Goal: Task Accomplishment & Management: Manage account settings

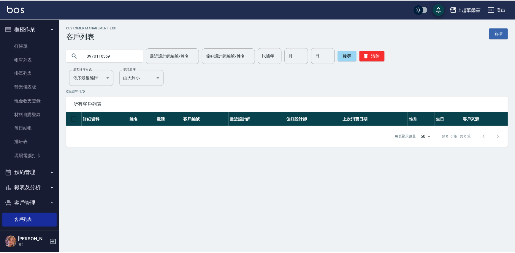
scroll to position [48, 0]
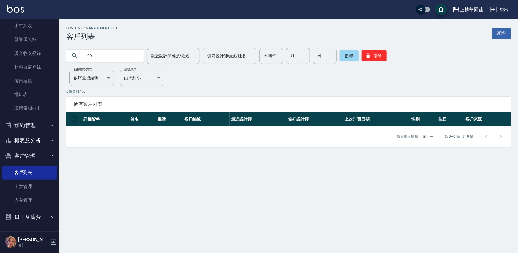
type input "0"
type input "[PERSON_NAME]"
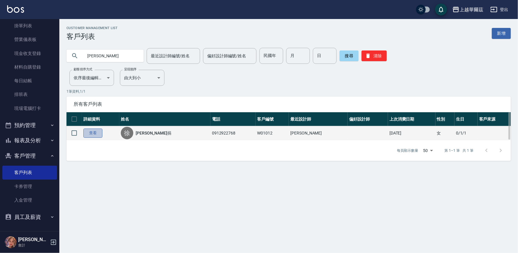
click at [98, 136] on link "查看" at bounding box center [92, 133] width 19 height 9
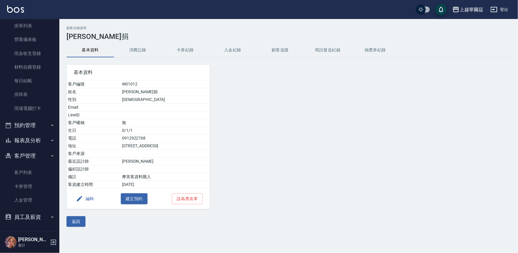
click at [229, 49] on button "入金紀錄" at bounding box center [233, 50] width 48 height 14
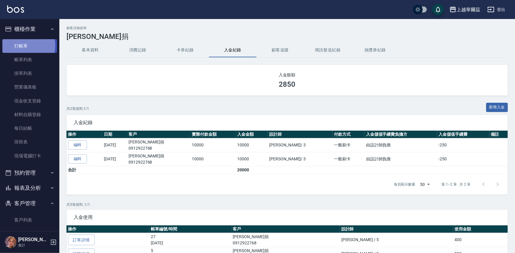
click at [25, 45] on link "打帳單" at bounding box center [29, 46] width 55 height 14
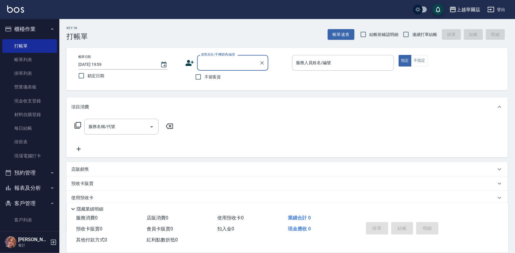
drag, startPoint x: 405, startPoint y: 34, endPoint x: 270, endPoint y: 87, distance: 145.2
click at [406, 34] on input "連續打單結帳" at bounding box center [406, 34] width 12 height 12
checkbox input "true"
drag, startPoint x: 198, startPoint y: 77, endPoint x: 284, endPoint y: 59, distance: 88.0
click at [203, 75] on input "不留客資" at bounding box center [198, 77] width 12 height 12
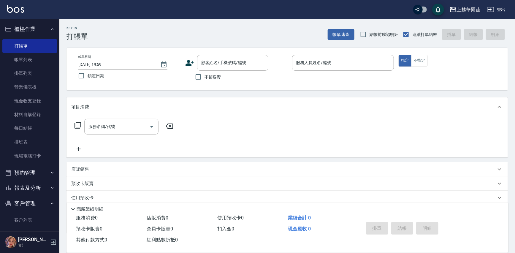
checkbox input "true"
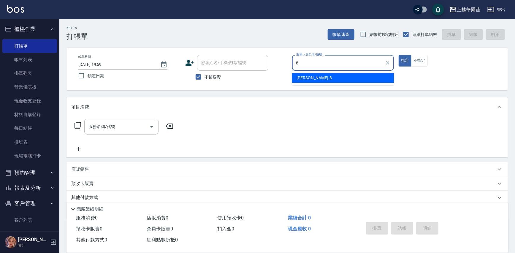
click at [321, 79] on div "[PERSON_NAME] -8" at bounding box center [343, 78] width 102 height 10
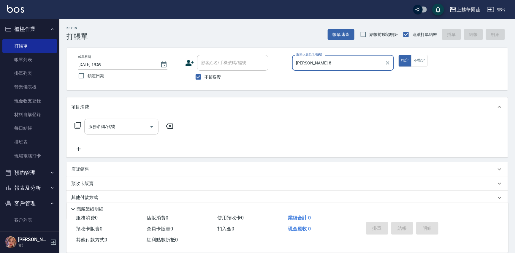
type input "[PERSON_NAME]-8"
click at [101, 123] on div "服務名稱/代號 服務名稱/代號" at bounding box center [121, 127] width 74 height 16
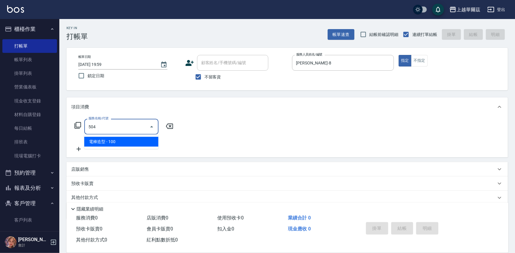
click at [107, 142] on span "電棒造型 - 100" at bounding box center [121, 142] width 74 height 10
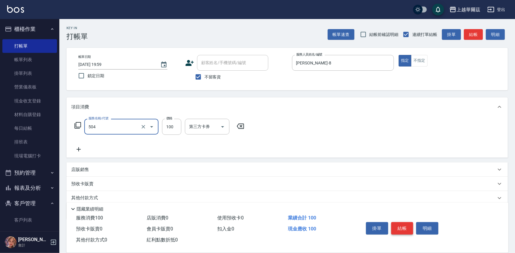
type input "電棒造型(504)"
click at [399, 226] on button "結帳" at bounding box center [402, 228] width 22 height 12
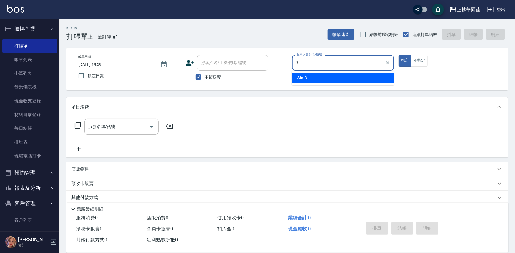
click at [311, 74] on div "Win -3" at bounding box center [343, 78] width 102 height 10
type input "Win-3"
click at [108, 124] on div "服務名稱/代號 服務名稱/代號" at bounding box center [121, 127] width 74 height 16
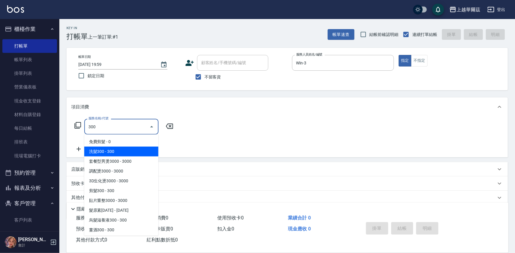
click at [111, 151] on span "洗髮300 - 300" at bounding box center [121, 152] width 74 height 10
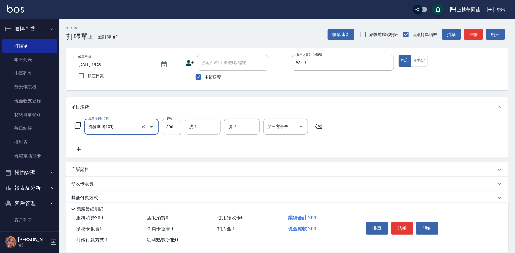
type input "洗髮300(101)"
click at [206, 125] on input "洗-1" at bounding box center [203, 126] width 30 height 10
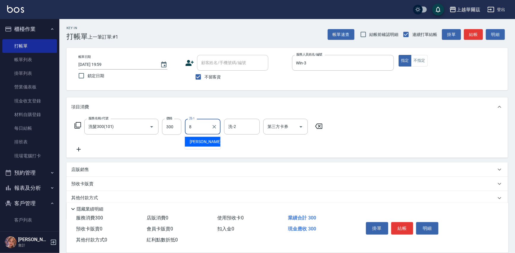
click at [205, 141] on div "[PERSON_NAME] -8" at bounding box center [203, 142] width 36 height 10
type input "[PERSON_NAME]-8"
click at [79, 147] on icon at bounding box center [78, 149] width 15 height 7
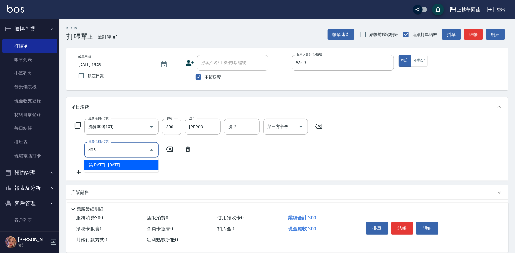
click at [106, 167] on span "染[DATE] - [DATE]" at bounding box center [121, 165] width 74 height 10
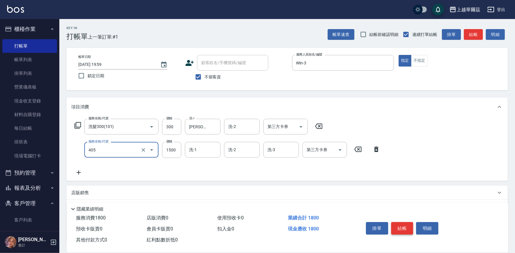
type input "染1500(405)"
click at [402, 224] on button "結帳" at bounding box center [402, 228] width 22 height 12
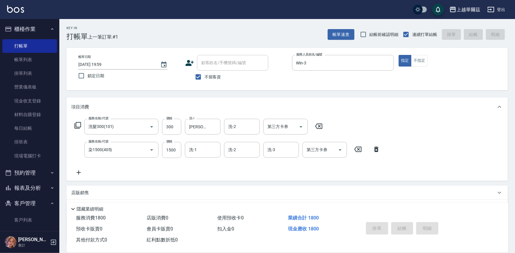
type input "[DATE] 20:00"
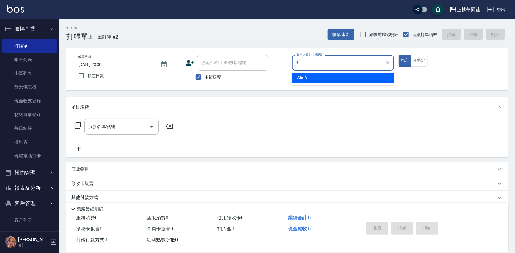
click at [303, 77] on span "Win -3" at bounding box center [302, 78] width 10 height 6
type input "Win-3"
click at [101, 125] on div "服務名稱/代號 服務名稱/代號" at bounding box center [121, 127] width 74 height 16
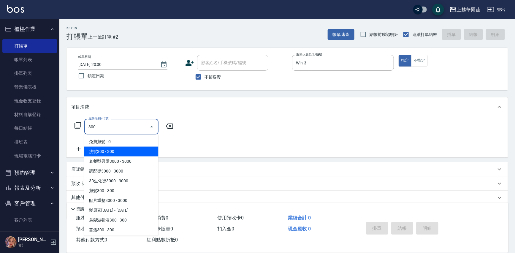
click at [102, 150] on span "洗髮300 - 300" at bounding box center [121, 152] width 74 height 10
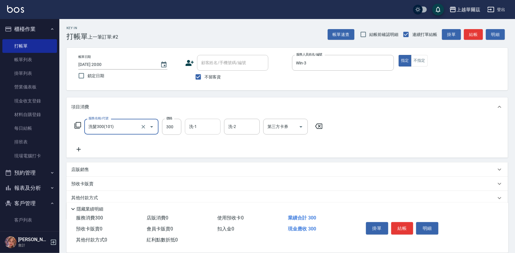
type input "洗髮300(101)"
click at [188, 125] on input "洗-1" at bounding box center [203, 126] width 30 height 10
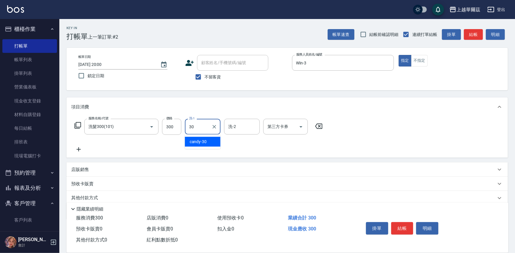
click at [206, 140] on div "candy -30" at bounding box center [203, 142] width 36 height 10
type input "candy-30"
click at [79, 147] on icon at bounding box center [78, 149] width 15 height 7
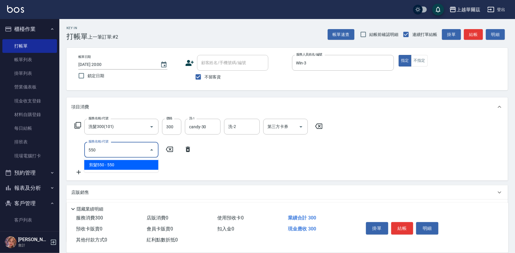
click at [111, 167] on span "剪髮550 - 550" at bounding box center [121, 165] width 74 height 10
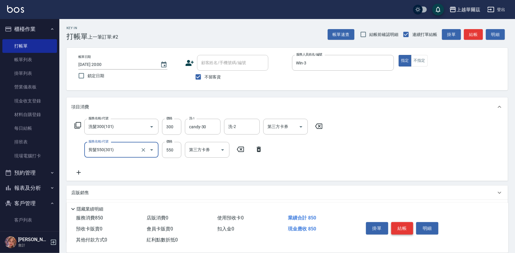
type input "剪髮550(301)"
click at [403, 228] on button "結帳" at bounding box center [402, 228] width 22 height 12
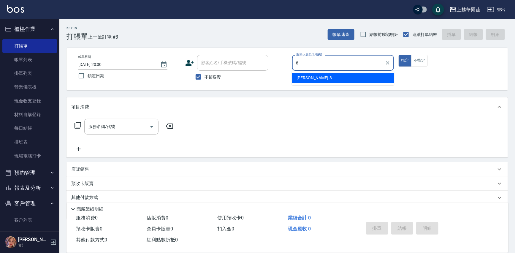
click at [315, 74] on div "[PERSON_NAME] -8" at bounding box center [343, 78] width 102 height 10
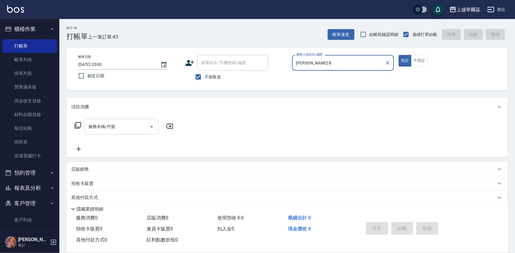
type input "[PERSON_NAME]-8"
click at [98, 127] on div "服務名稱/代號 服務名稱/代號" at bounding box center [121, 127] width 74 height 16
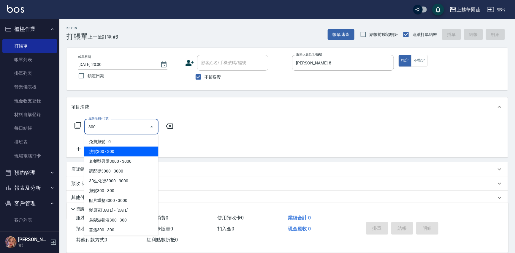
click at [107, 151] on span "洗髮300 - 300" at bounding box center [121, 152] width 74 height 10
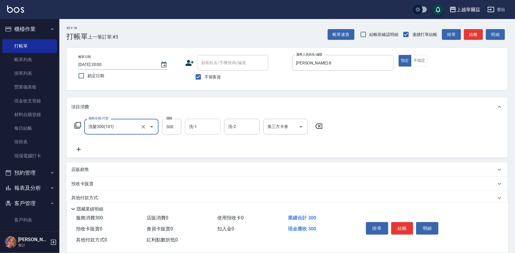
type input "洗髮300(101)"
click at [203, 127] on input "洗-1" at bounding box center [203, 126] width 30 height 10
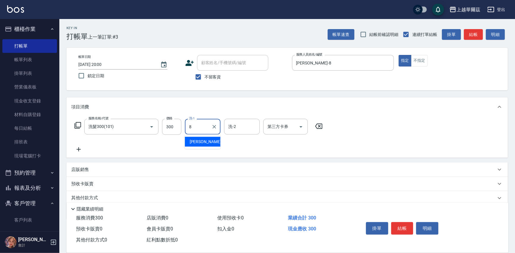
click at [195, 143] on span "[PERSON_NAME] -8" at bounding box center [207, 142] width 35 height 6
type input "[PERSON_NAME]-8"
click at [78, 148] on icon at bounding box center [79, 149] width 4 height 4
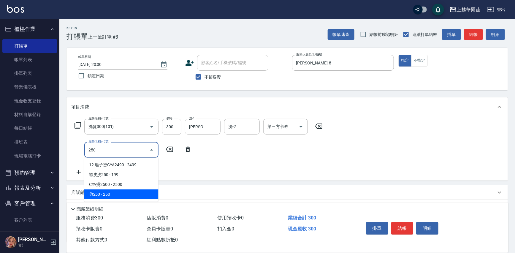
click at [116, 193] on span "剪250 - 250" at bounding box center [121, 194] width 74 height 10
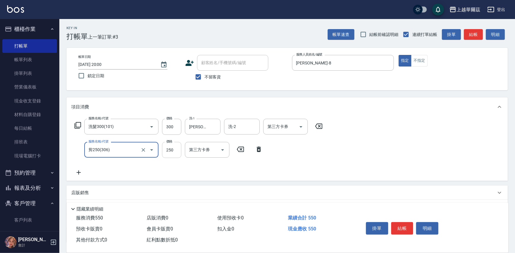
type input "剪250(306)"
click at [175, 149] on input "250" at bounding box center [171, 150] width 19 height 16
type input "199"
click at [404, 225] on button "結帳" at bounding box center [402, 228] width 22 height 12
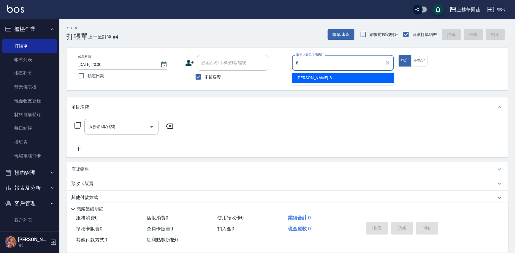
click at [308, 75] on span "[PERSON_NAME] -8" at bounding box center [314, 78] width 35 height 6
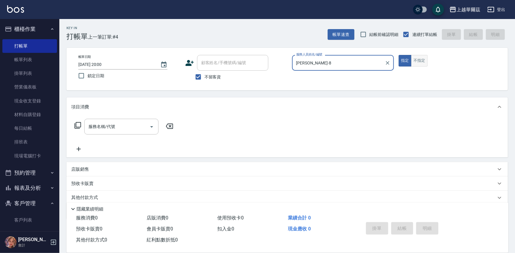
type input "[PERSON_NAME]-8"
click at [425, 59] on button "不指定" at bounding box center [419, 61] width 17 height 12
click at [96, 125] on div "服務名稱/代號 服務名稱/代號" at bounding box center [121, 127] width 74 height 16
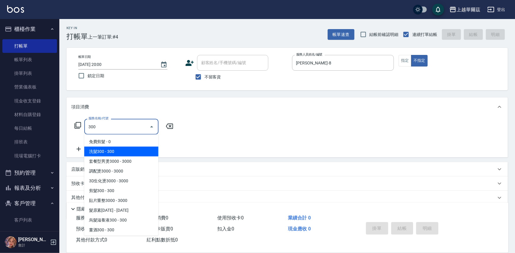
click at [104, 148] on span "洗髮300 - 300" at bounding box center [121, 152] width 74 height 10
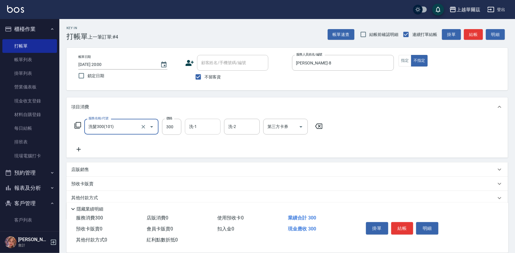
type input "洗髮300(101)"
click at [205, 125] on input "洗-1" at bounding box center [203, 126] width 30 height 10
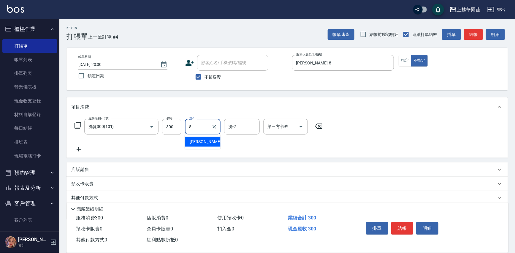
click at [203, 142] on div "[PERSON_NAME] -8" at bounding box center [203, 142] width 36 height 10
type input "[PERSON_NAME]-8"
click at [77, 150] on icon at bounding box center [78, 149] width 15 height 7
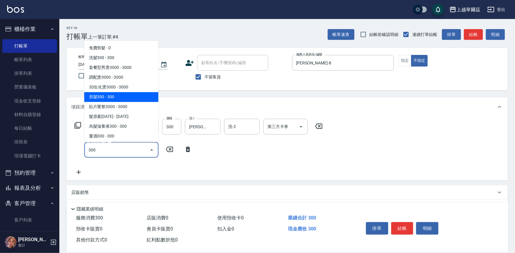
click at [110, 92] on span "剪髮300 - 300" at bounding box center [121, 97] width 74 height 10
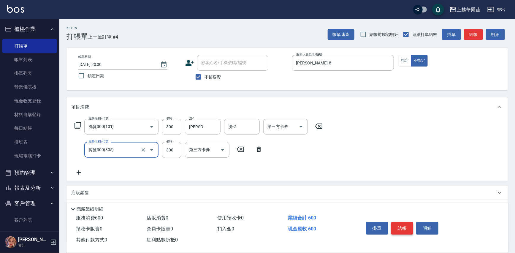
type input "剪髮300(305)"
click at [404, 225] on button "結帳" at bounding box center [402, 228] width 22 height 12
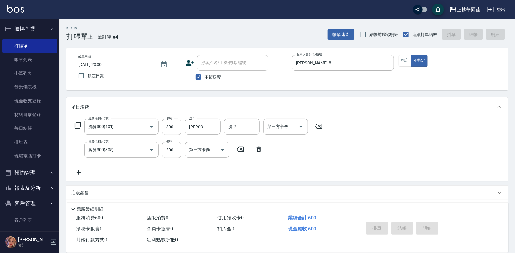
type input "[DATE] 20:01"
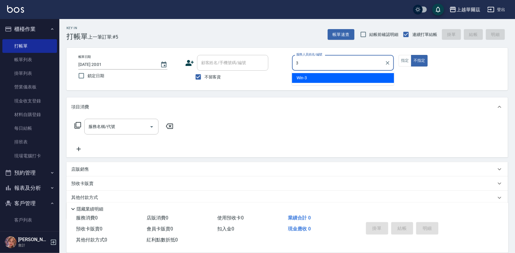
click at [307, 78] on div "Win -3" at bounding box center [343, 78] width 102 height 10
type input "Win-3"
click at [404, 59] on button "指定" at bounding box center [405, 61] width 13 height 12
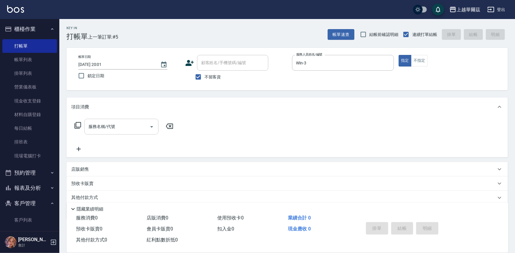
click at [101, 123] on input "服務名稱/代號" at bounding box center [117, 126] width 60 height 10
type input "百"
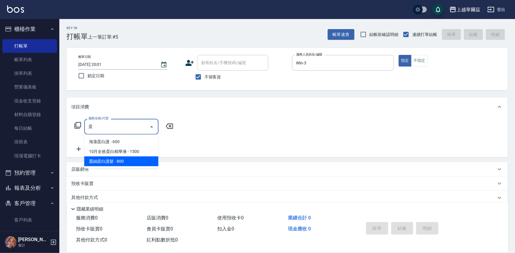
click at [108, 162] on span "蠶絲蛋白護髮 - 800" at bounding box center [121, 162] width 74 height 10
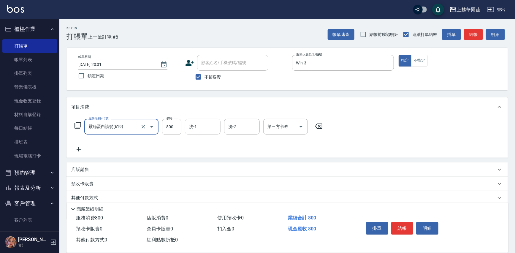
type input "蠶絲蛋白護髮(619)"
click at [195, 128] on div "洗-1 洗-1" at bounding box center [203, 127] width 36 height 16
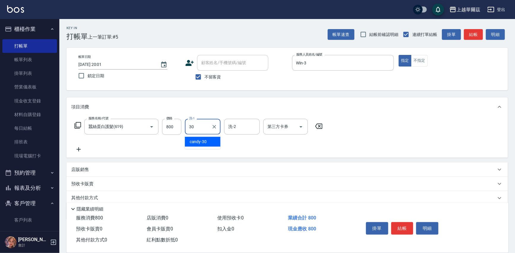
click at [200, 140] on span "candy -30" at bounding box center [198, 142] width 17 height 6
type input "candy-30"
click at [80, 150] on icon at bounding box center [78, 149] width 15 height 7
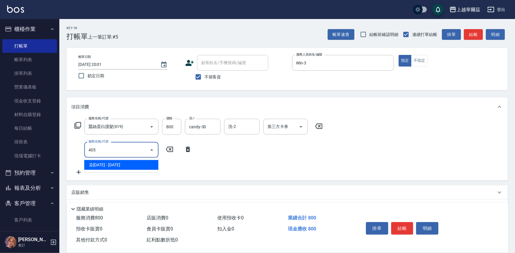
click at [108, 164] on span "染[DATE] - [DATE]" at bounding box center [121, 165] width 74 height 10
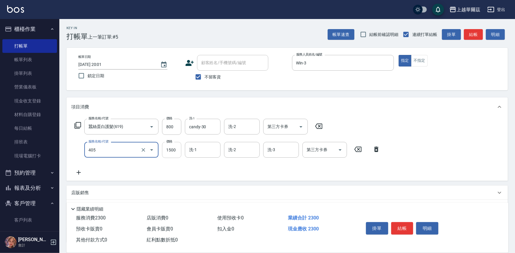
click at [172, 151] on input "1500" at bounding box center [171, 150] width 19 height 16
type input "染1500(405)"
type input "2200"
click at [203, 147] on input "洗-1" at bounding box center [203, 150] width 30 height 10
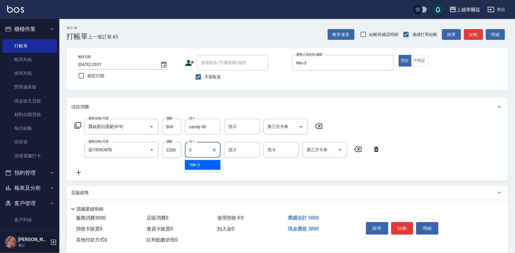
type input "Win-3"
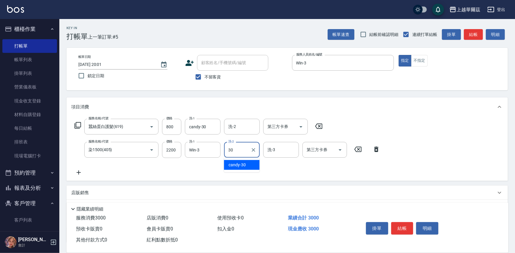
click at [229, 162] on span "candy -30" at bounding box center [237, 165] width 17 height 6
type input "candy-30"
drag, startPoint x: 400, startPoint y: 223, endPoint x: 388, endPoint y: 200, distance: 26.2
click at [396, 214] on div "掛單 結帳 明細" at bounding box center [429, 229] width 145 height 33
click at [404, 225] on button "結帳" at bounding box center [402, 228] width 22 height 12
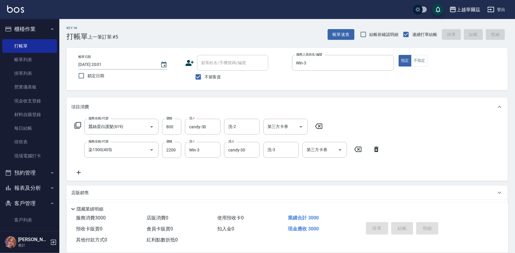
type input "[DATE] 20:02"
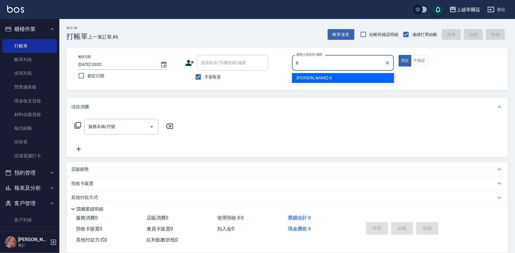
click at [304, 79] on span "[PERSON_NAME] -8" at bounding box center [314, 78] width 35 height 6
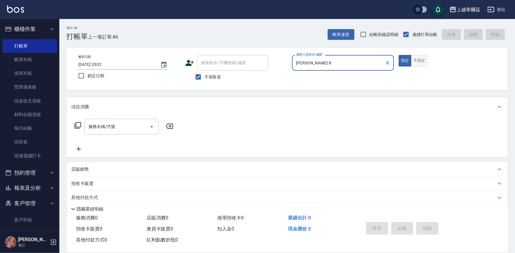
type input "[PERSON_NAME]-8"
click at [416, 61] on button "不指定" at bounding box center [419, 61] width 17 height 12
click at [97, 125] on div "服務名稱/代號 服務名稱/代號" at bounding box center [121, 127] width 74 height 16
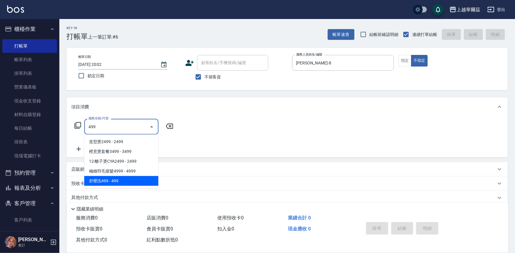
click at [111, 180] on span "舒壓洗499 - 499" at bounding box center [121, 181] width 74 height 10
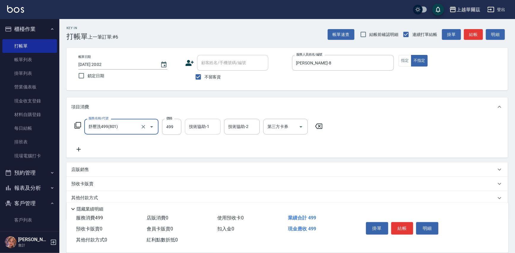
type input "舒壓洗499(801)"
click at [200, 123] on div "技術協助-1 技術協助-1" at bounding box center [203, 127] width 36 height 16
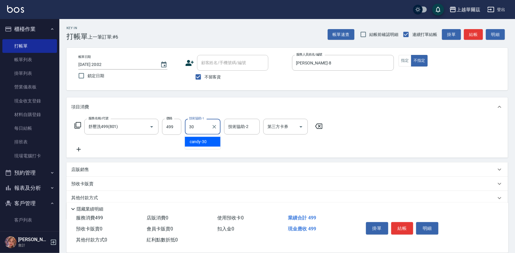
click at [205, 141] on span "candy -30" at bounding box center [198, 142] width 17 height 6
type input "candy-30"
click at [403, 226] on button "結帳" at bounding box center [402, 228] width 22 height 12
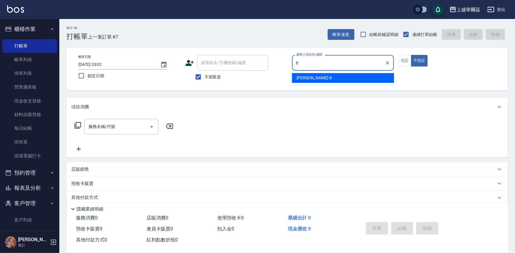
click at [300, 75] on span "[PERSON_NAME] -8" at bounding box center [314, 78] width 35 height 6
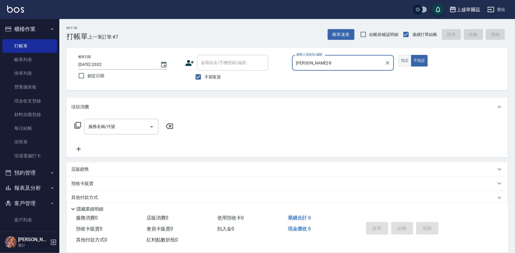
type input "[PERSON_NAME]-8"
click at [401, 59] on button "指定" at bounding box center [405, 61] width 13 height 12
click at [89, 124] on div "服務名稱/代號 服務名稱/代號" at bounding box center [121, 127] width 74 height 16
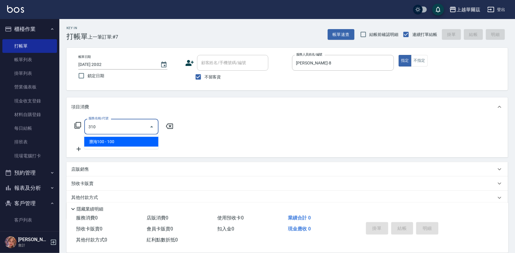
click at [103, 141] on span "瀏海100 - 100" at bounding box center [121, 142] width 74 height 10
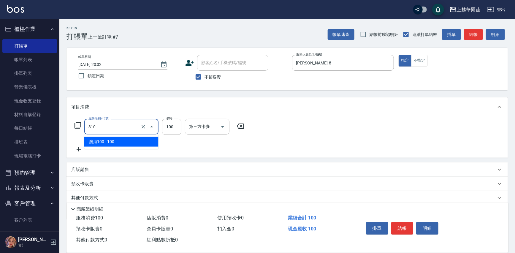
click at [96, 125] on input "310" at bounding box center [113, 126] width 52 height 10
click at [102, 140] on span "瀏海100 - 100" at bounding box center [121, 142] width 74 height 10
type input "瀏海100(310)"
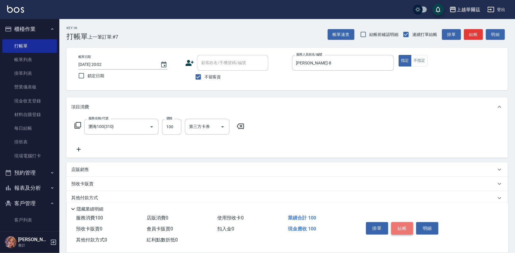
click at [401, 225] on button "結帳" at bounding box center [402, 228] width 22 height 12
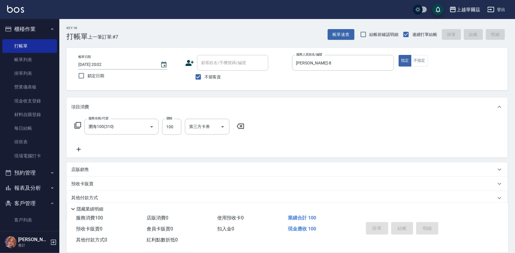
type input "[DATE] 20:03"
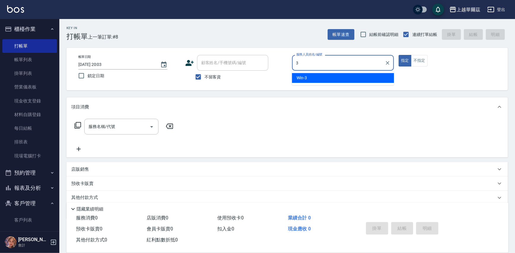
click at [299, 77] on span "Win -3" at bounding box center [302, 78] width 10 height 6
type input "Win-3"
click at [99, 126] on div "服務名稱/代號 服務名稱/代號" at bounding box center [121, 127] width 74 height 16
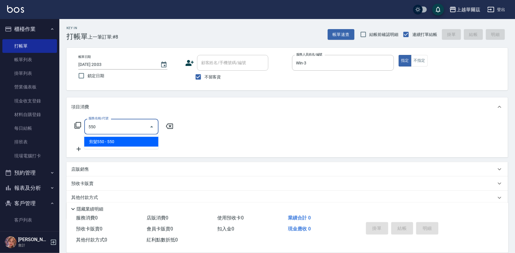
click at [108, 142] on span "剪髮550 - 550" at bounding box center [121, 142] width 74 height 10
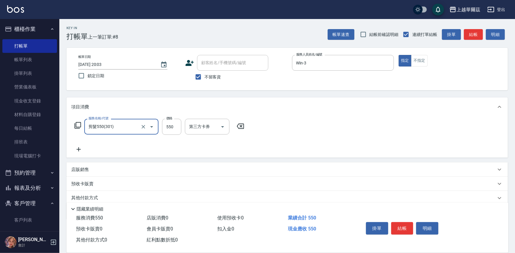
scroll to position [22, 0]
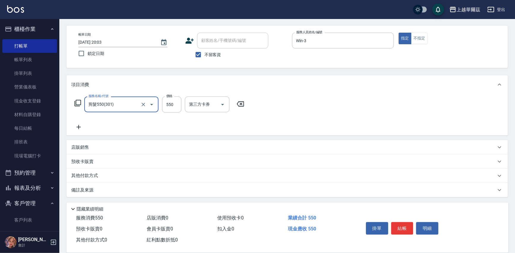
type input "剪髮550(301)"
click at [90, 174] on p "其他付款方式" at bounding box center [86, 176] width 30 height 7
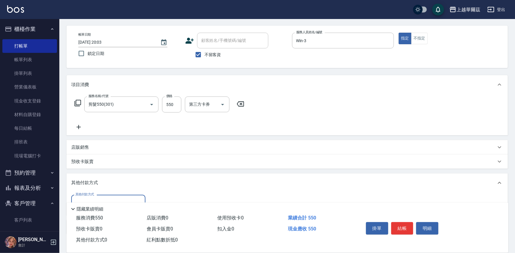
scroll to position [59, 0]
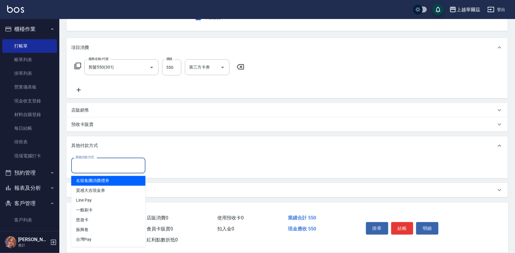
click at [91, 168] on input "其他付款方式" at bounding box center [108, 165] width 69 height 10
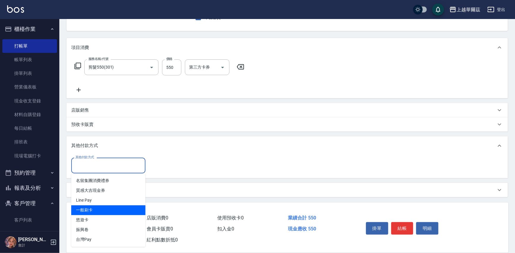
click at [94, 208] on span "一般刷卡" at bounding box center [108, 211] width 74 height 10
type input "一般刷卡"
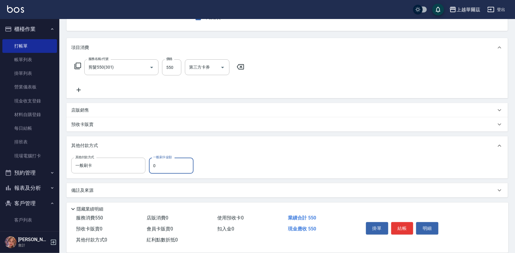
click at [152, 164] on input "0" at bounding box center [171, 166] width 45 height 16
type input "550"
click at [399, 226] on button "結帳" at bounding box center [402, 228] width 22 height 12
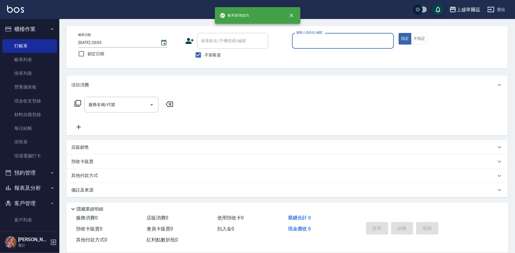
scroll to position [0, 0]
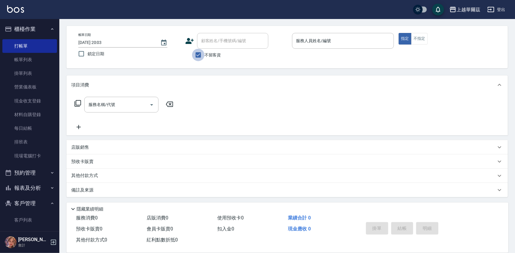
click at [198, 57] on input "不留客資" at bounding box center [198, 55] width 12 height 12
checkbox input "false"
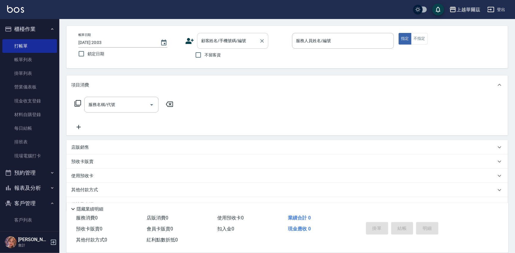
click at [208, 40] on div "顧客姓名/手機號碼/編號 顧客姓名/手機號碼/編號" at bounding box center [232, 41] width 71 height 16
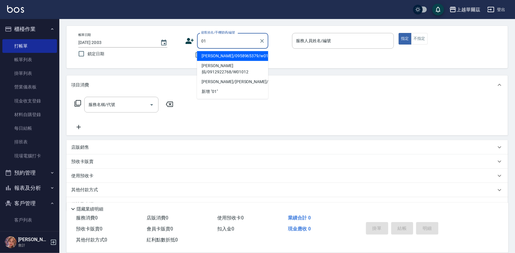
type input "0"
type input "W"
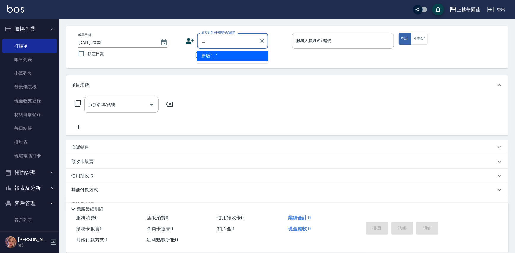
type input "魯"
click at [230, 38] on input "魯" at bounding box center [228, 41] width 57 height 10
type input "[PERSON_NAME]"
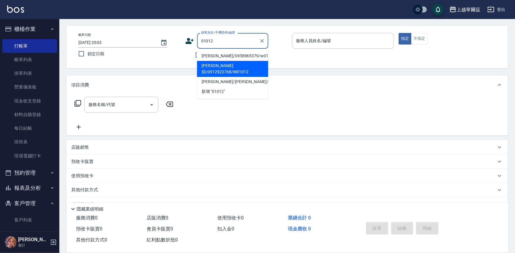
click at [226, 67] on li "[PERSON_NAME]捐/0912922768/W01012" at bounding box center [232, 69] width 71 height 16
type input "[PERSON_NAME]捐/0912922768/W01012"
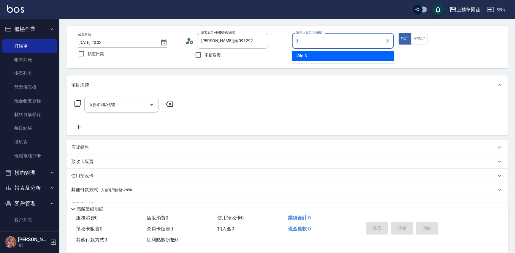
click at [296, 54] on div "Win -3" at bounding box center [343, 56] width 102 height 10
type input "Win-3"
click at [91, 105] on div "服務名稱/代號 服務名稱/代號" at bounding box center [121, 105] width 74 height 16
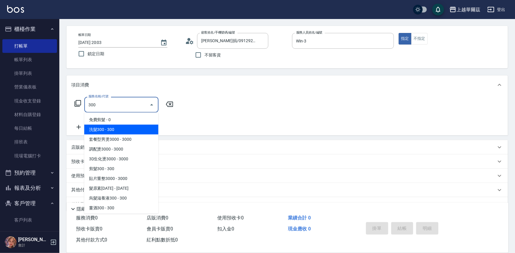
click at [105, 130] on span "洗髮300 - 300" at bounding box center [121, 130] width 74 height 10
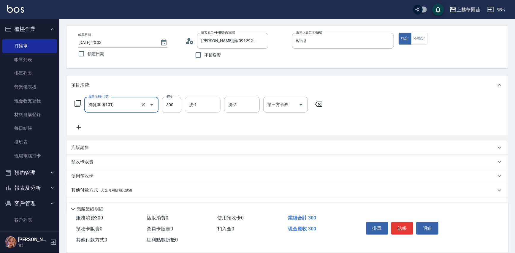
type input "洗髮300(101)"
click at [199, 105] on input "洗-1" at bounding box center [203, 104] width 30 height 10
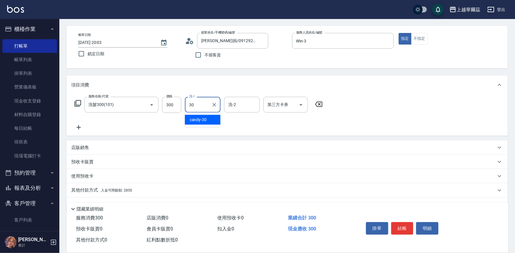
click at [206, 119] on div "candy -30" at bounding box center [203, 120] width 36 height 10
type input "candy-30"
click at [78, 125] on icon at bounding box center [79, 127] width 4 height 4
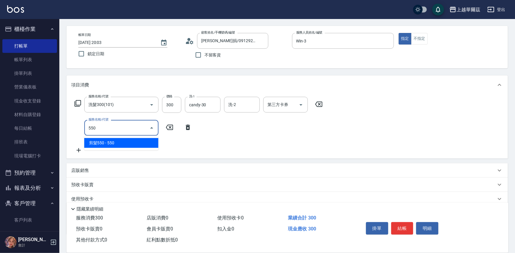
click at [104, 142] on span "剪髮550 - 550" at bounding box center [121, 143] width 74 height 10
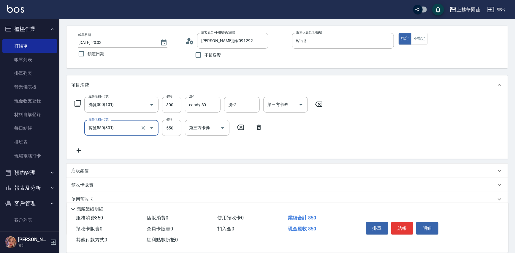
scroll to position [59, 0]
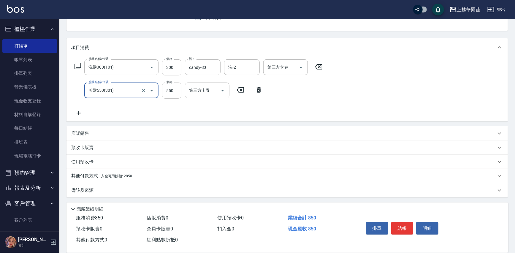
type input "剪髮550(301)"
drag, startPoint x: 119, startPoint y: 177, endPoint x: 111, endPoint y: 178, distance: 8.3
click at [119, 177] on span "入金可用餘額: 2850" at bounding box center [116, 176] width 31 height 4
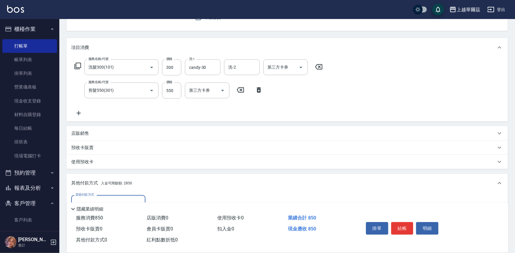
scroll to position [129, 0]
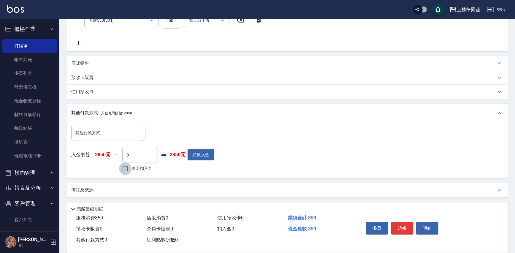
click at [124, 168] on input "整筆扣入金" at bounding box center [125, 168] width 12 height 12
checkbox input "true"
type input "850"
click at [404, 227] on button "結帳" at bounding box center [402, 228] width 22 height 12
type input "[DATE] 20:05"
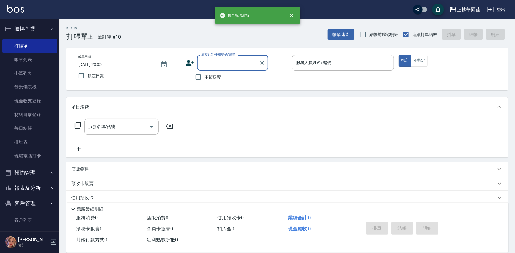
scroll to position [0, 0]
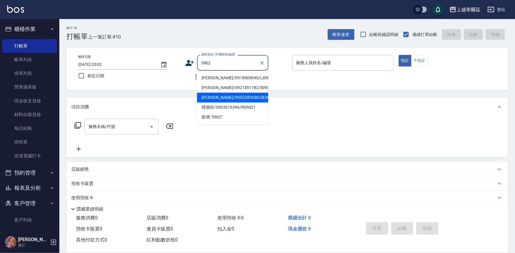
type input "0902"
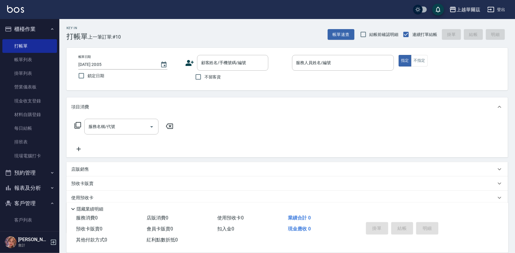
click at [303, 91] on div "Key In 打帳單 上一筆訂單:#10 帳單速查 結帳前確認明細 連續打單結帳 掛單 結帳 明細 帳單日期 [DATE] 20:05 鎖定日期 顧客姓名/手…" at bounding box center [287, 154] width 456 height 270
click at [197, 78] on input "不留客資" at bounding box center [198, 77] width 12 height 12
checkbox input "true"
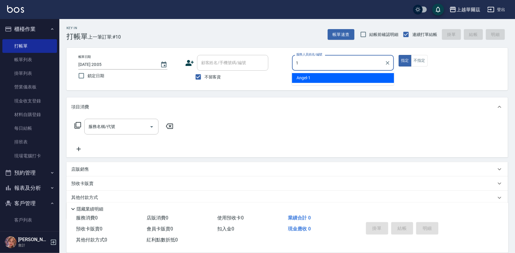
click at [320, 77] on div "[PERSON_NAME] -1" at bounding box center [343, 78] width 102 height 10
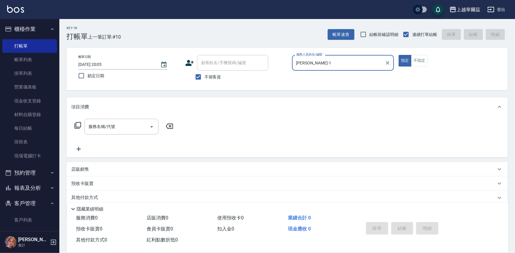
type input "[PERSON_NAME]-1"
click at [95, 127] on div "服務名稱/代號 服務名稱/代號" at bounding box center [121, 127] width 74 height 16
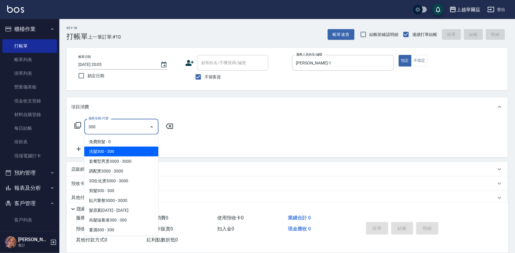
click at [108, 150] on span "洗髮300 - 300" at bounding box center [121, 152] width 74 height 10
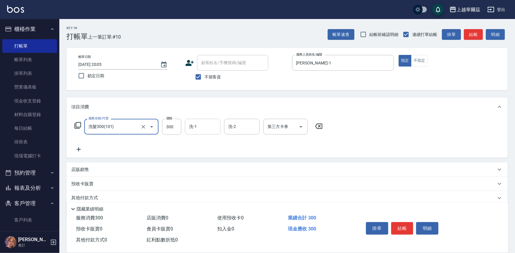
type input "洗髮300(101)"
click at [195, 126] on div "洗-1 洗-1" at bounding box center [203, 127] width 36 height 16
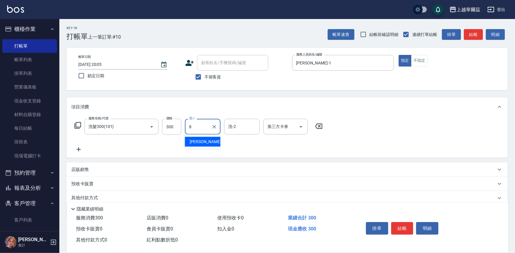
click at [197, 140] on span "[PERSON_NAME] -8" at bounding box center [207, 142] width 35 height 6
type input "[PERSON_NAME]-8"
click at [78, 147] on icon at bounding box center [78, 149] width 15 height 7
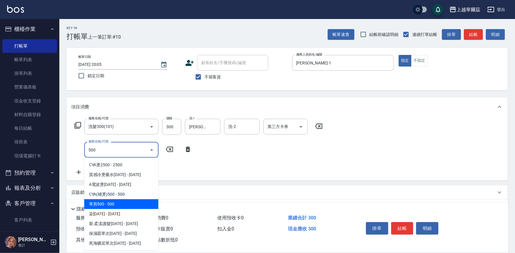
click at [120, 206] on span "單剪500 - 500" at bounding box center [121, 204] width 74 height 10
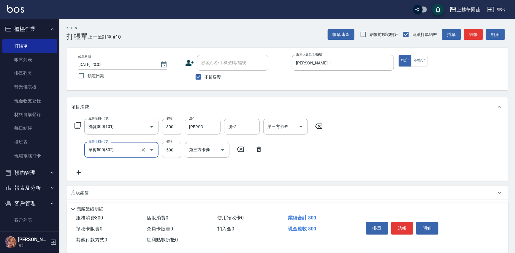
type input "單剪500(302)"
click at [175, 148] on input "500" at bounding box center [171, 150] width 19 height 16
type input "450"
click at [403, 226] on button "結帳" at bounding box center [402, 228] width 22 height 12
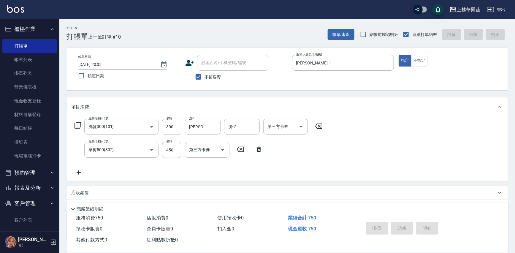
type input "[DATE] 20:06"
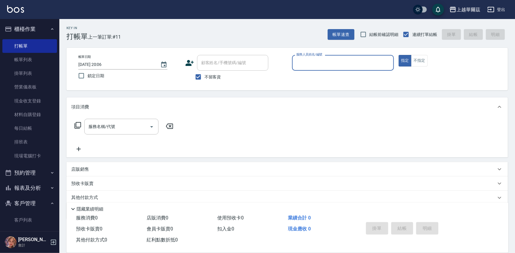
drag, startPoint x: 197, startPoint y: 77, endPoint x: 208, endPoint y: 65, distance: 16.2
click at [198, 77] on input "不留客資" at bounding box center [198, 77] width 12 height 12
checkbox input "false"
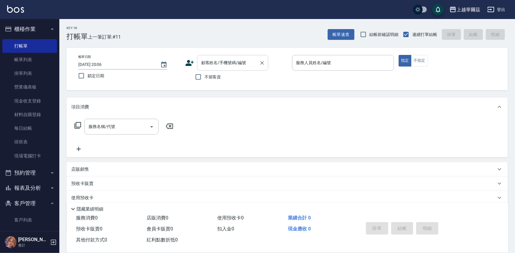
click at [210, 62] on div "顧客姓名/手機號碼/編號 顧客姓名/手機號碼/編號" at bounding box center [232, 63] width 71 height 16
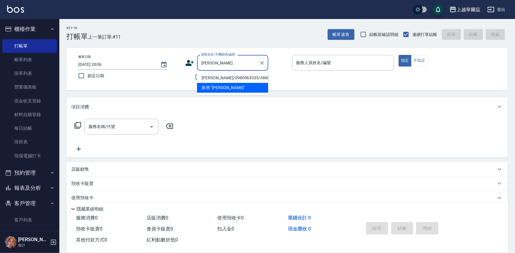
click at [221, 78] on li "[PERSON_NAME]/0980963335/AN050811" at bounding box center [232, 78] width 71 height 10
type input "[PERSON_NAME]/0980963335/AN050811"
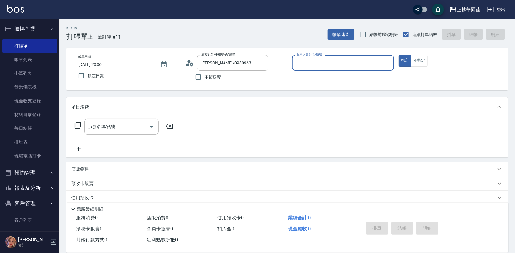
type input "[PERSON_NAME]-1"
click at [97, 125] on div "服務名稱/代號 服務名稱/代號" at bounding box center [121, 127] width 74 height 16
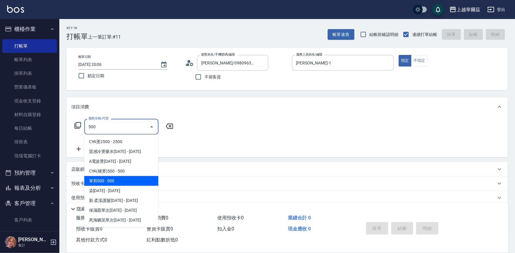
click at [120, 178] on span "單剪500 - 500" at bounding box center [121, 181] width 74 height 10
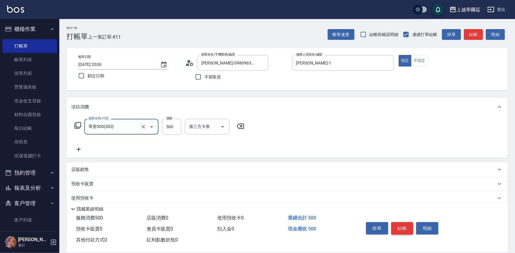
type input "單剪500(302)"
click at [403, 225] on button "結帳" at bounding box center [402, 228] width 22 height 12
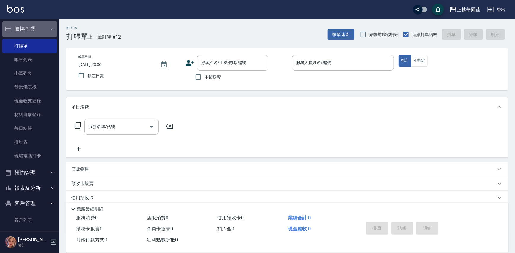
click at [50, 29] on icon "button" at bounding box center [52, 29] width 5 height 5
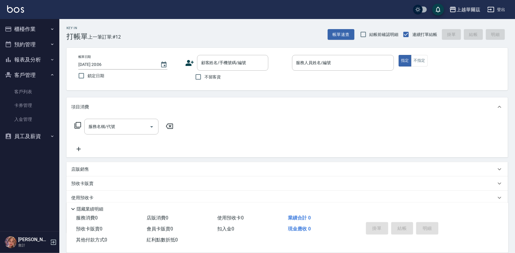
click at [37, 60] on button "報表及分析" at bounding box center [29, 59] width 55 height 15
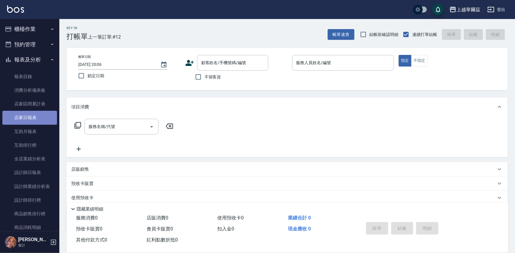
click at [31, 116] on link "店家日報表" at bounding box center [29, 118] width 55 height 14
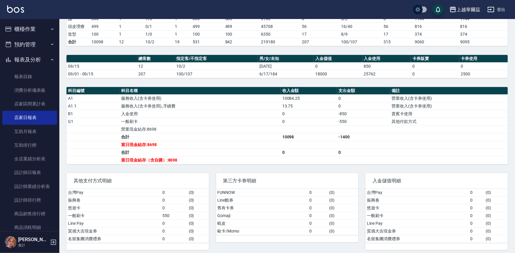
scroll to position [131, 0]
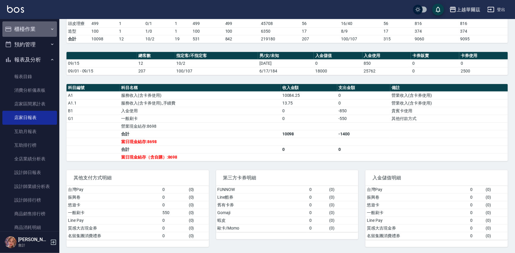
click at [35, 28] on button "櫃檯作業" at bounding box center [29, 28] width 55 height 15
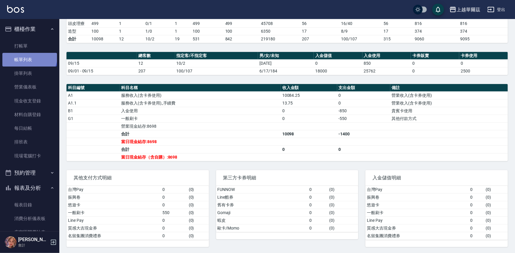
click at [29, 56] on link "帳單列表" at bounding box center [29, 60] width 55 height 14
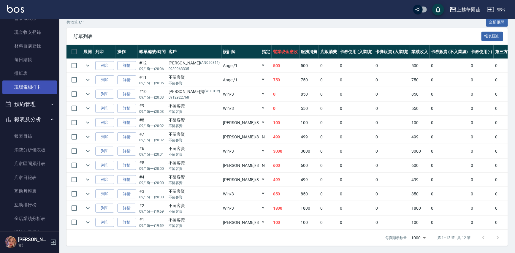
scroll to position [72, 0]
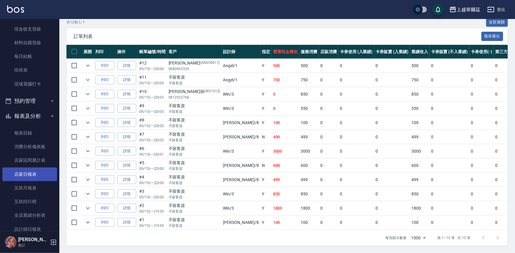
click at [34, 174] on link "店家日報表" at bounding box center [29, 175] width 55 height 14
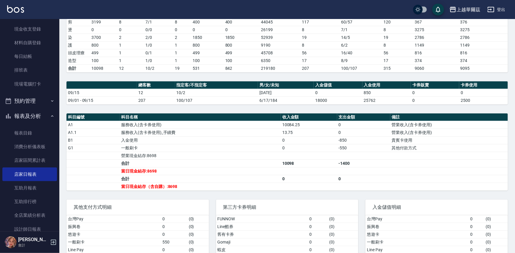
scroll to position [131, 0]
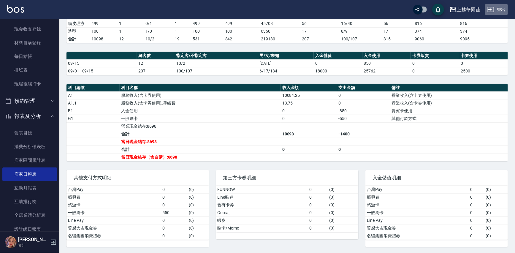
click at [499, 9] on button "登出" at bounding box center [496, 9] width 23 height 11
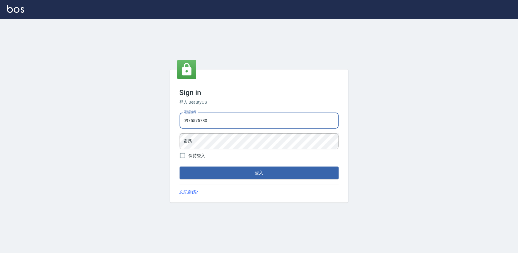
click at [217, 121] on input "0975575780" at bounding box center [259, 121] width 159 height 16
type input "0"
type input "0933473141"
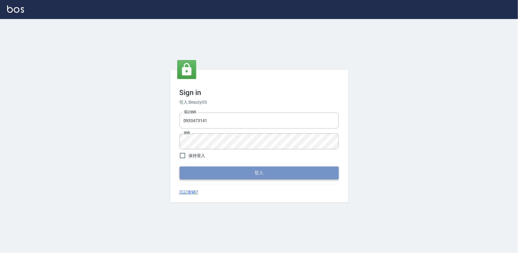
click at [255, 170] on button "登入" at bounding box center [259, 173] width 159 height 12
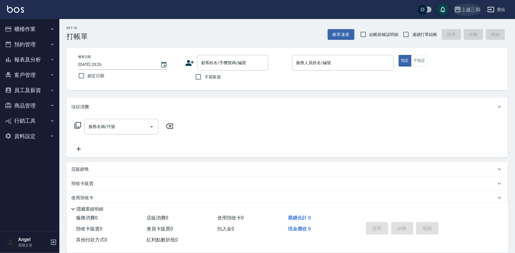
click at [467, 9] on div "上越三和" at bounding box center [471, 9] width 19 height 7
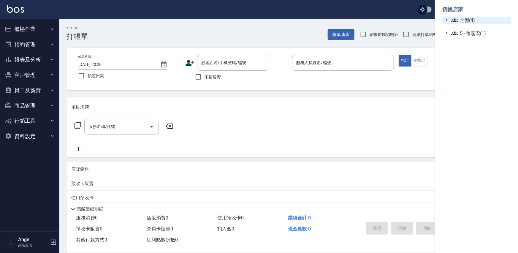
click at [467, 20] on span "全部(4)" at bounding box center [479, 20] width 57 height 7
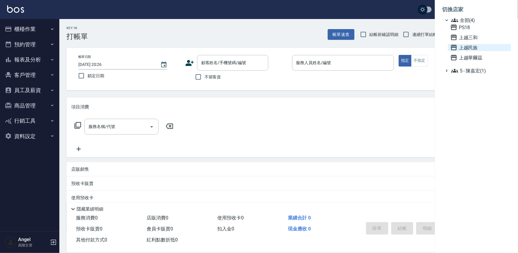
click at [473, 48] on span "上越民族" at bounding box center [480, 47] width 58 height 7
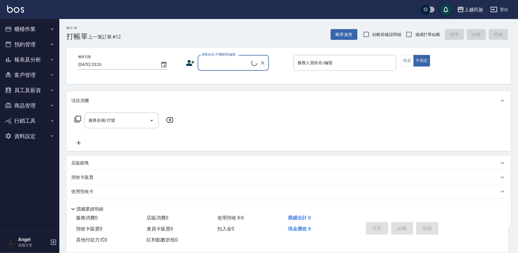
click at [41, 87] on button "員工及薪資" at bounding box center [29, 90] width 55 height 15
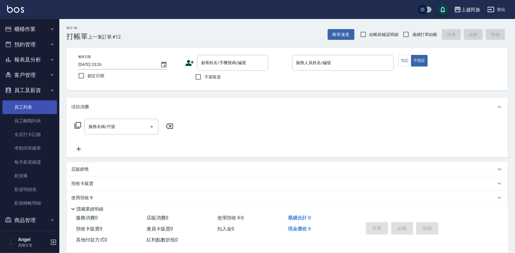
click at [28, 109] on link "員工列表" at bounding box center [29, 107] width 55 height 14
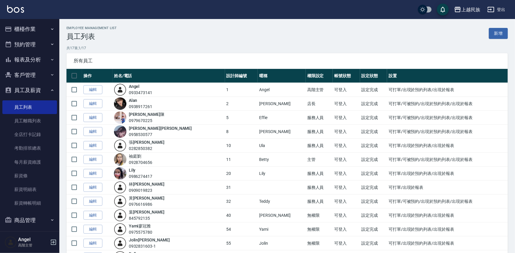
scroll to position [89, 0]
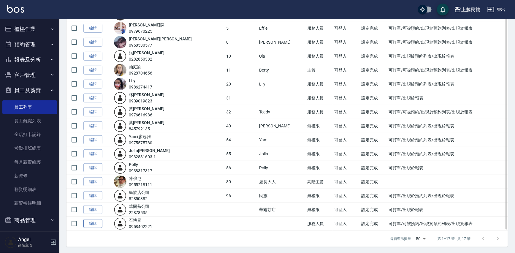
click at [96, 222] on link "編輯" at bounding box center [92, 223] width 19 height 9
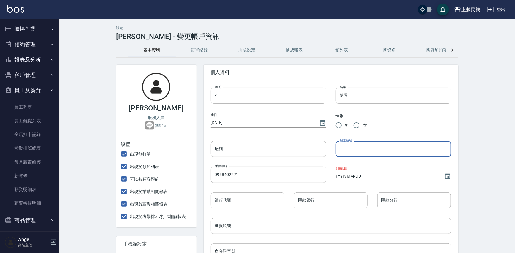
click at [348, 147] on input "員工編號" at bounding box center [394, 149] width 116 height 16
type input "30"
drag, startPoint x: 123, startPoint y: 166, endPoint x: 120, endPoint y: 181, distance: 15.1
click at [123, 166] on input "出現於預約列表" at bounding box center [124, 166] width 12 height 12
checkbox input "false"
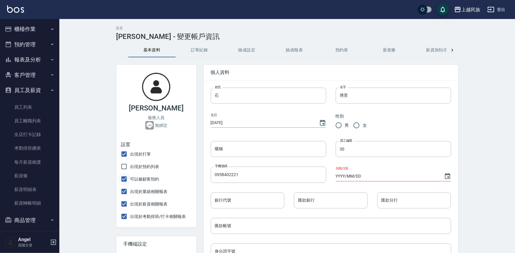
click at [124, 178] on input "可以被顧客預約" at bounding box center [124, 179] width 12 height 12
checkbox input "false"
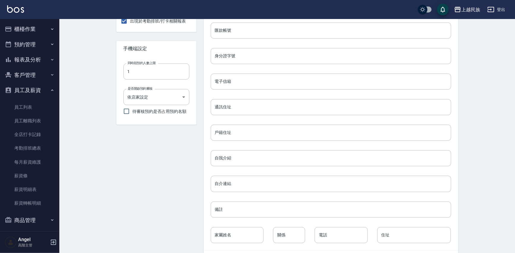
scroll to position [205, 0]
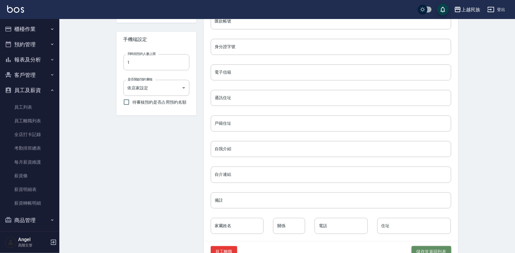
click at [426, 248] on button "儲存並返回列表" at bounding box center [432, 251] width 40 height 11
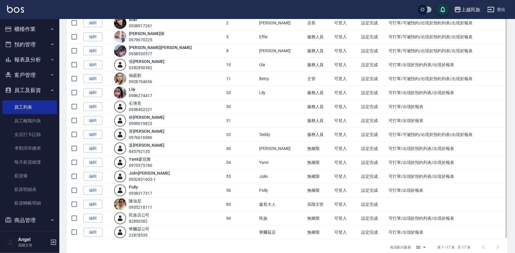
scroll to position [81, 0]
click at [94, 104] on link "編輯" at bounding box center [92, 106] width 19 height 9
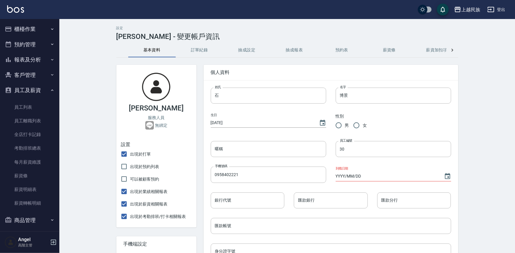
checkbox input "false"
type input "30"
click at [249, 51] on button "抽成設定" at bounding box center [247, 50] width 48 height 14
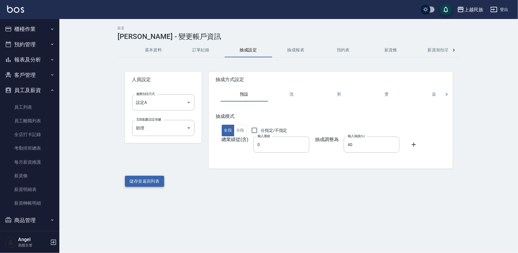
click at [145, 181] on button "儲存並返回列表" at bounding box center [145, 181] width 40 height 11
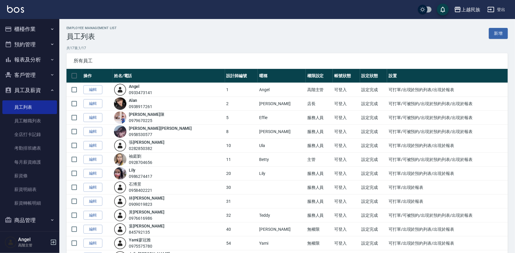
click at [503, 11] on button "登出" at bounding box center [496, 9] width 23 height 11
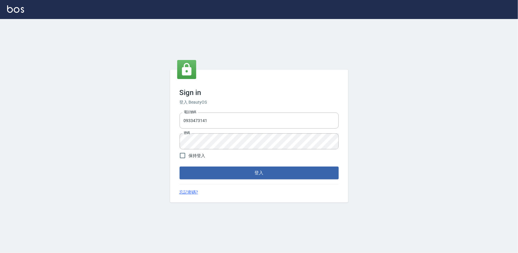
type input "0975575780"
click at [241, 120] on input "0975575780" at bounding box center [259, 121] width 159 height 16
click at [400, 213] on div "Sign in 登入 BeautyOS 電話號碼 0975575780 電話號碼 密碼 密碼 保持登入 登入 忘記密碼?" at bounding box center [259, 136] width 518 height 234
